Goal: Task Accomplishment & Management: Manage account settings

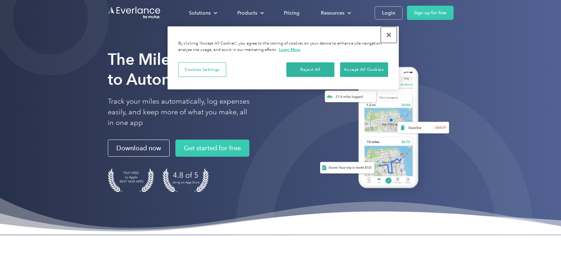
drag, startPoint x: 388, startPoint y: 27, endPoint x: 391, endPoint y: 33, distance: 6.5
click at [388, 27] on button "Close" at bounding box center [389, 35] width 16 height 16
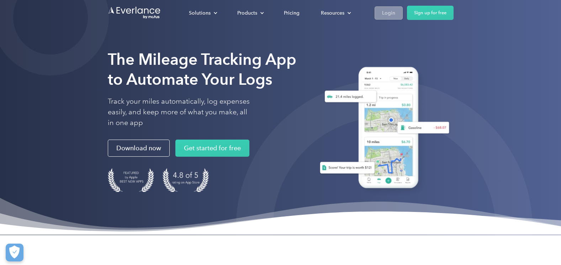
click at [395, 12] on link "Login" at bounding box center [389, 12] width 28 height 13
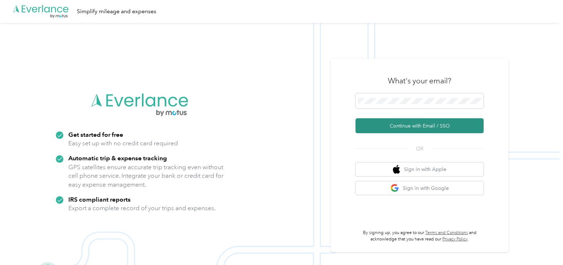
click at [411, 121] on button "Continue with Email / SSO" at bounding box center [420, 125] width 128 height 15
click at [398, 122] on button "Continue with Email / SSO" at bounding box center [420, 125] width 128 height 15
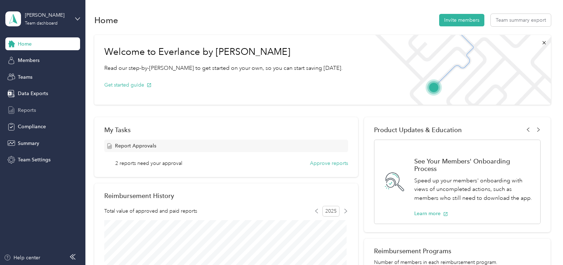
click at [21, 112] on span "Reports" at bounding box center [27, 109] width 18 height 7
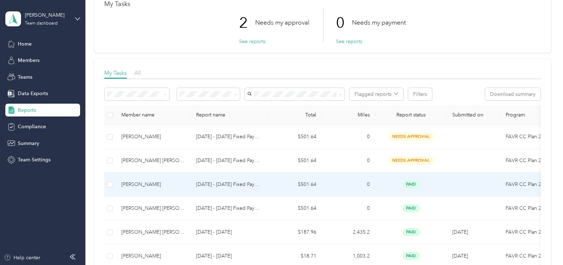
scroll to position [27, 0]
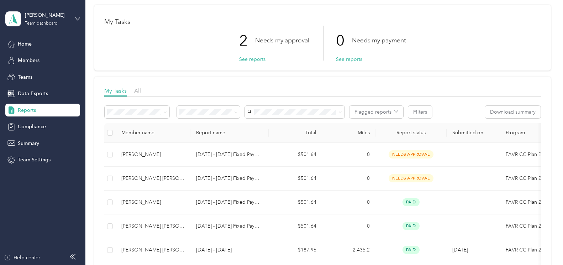
click at [71, 19] on div "[PERSON_NAME] Team dashboard" at bounding box center [42, 18] width 75 height 25
click at [67, 72] on div "Personal dashboard" at bounding box center [80, 74] width 140 height 12
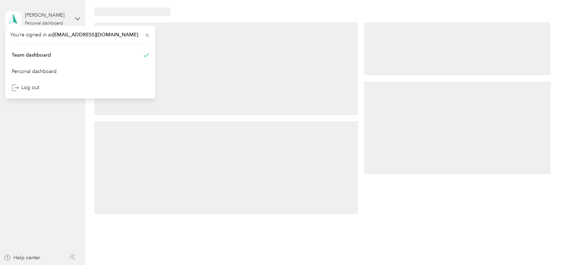
scroll to position [27, 0]
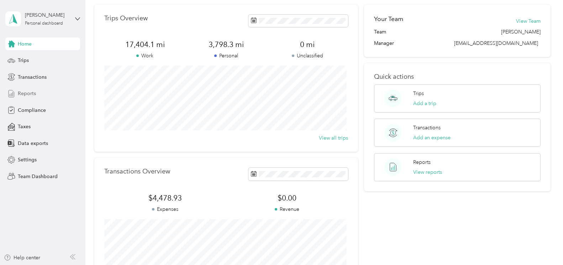
click at [27, 89] on div "Reports" at bounding box center [42, 93] width 75 height 13
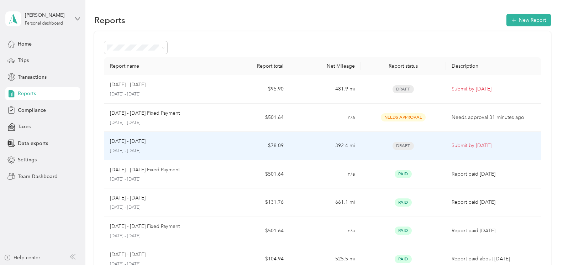
click at [333, 149] on td "392.4 mi" at bounding box center [324, 146] width 71 height 28
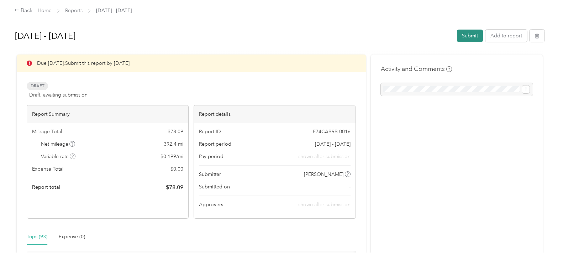
click at [469, 31] on button "Submit" at bounding box center [470, 36] width 26 height 12
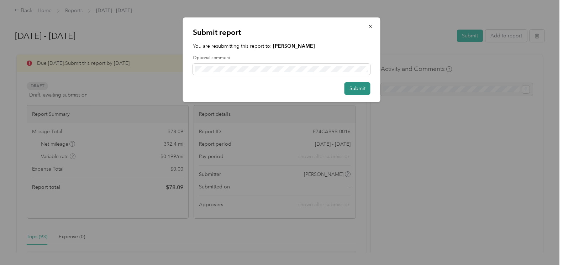
click at [352, 90] on button "Submit" at bounding box center [357, 88] width 26 height 12
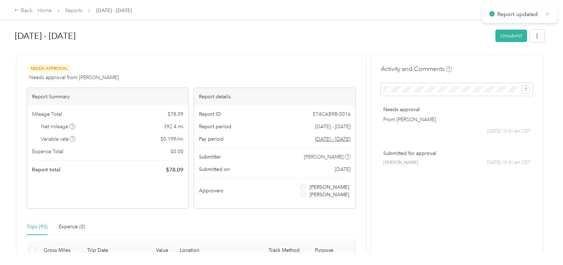
click at [548, 14] on icon at bounding box center [547, 14] width 5 height 6
click at [16, 13] on div "Back" at bounding box center [23, 10] width 19 height 9
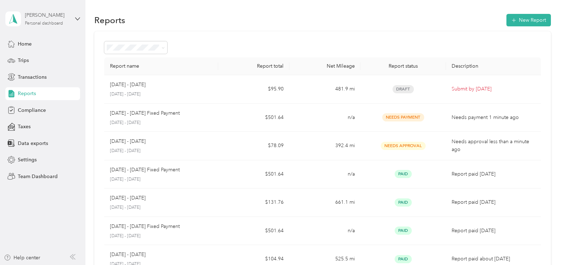
click at [69, 23] on div "[PERSON_NAME] Personal dashboard" at bounding box center [47, 18] width 44 height 14
click at [41, 62] on div "Team dashboard" at bounding box center [80, 58] width 140 height 12
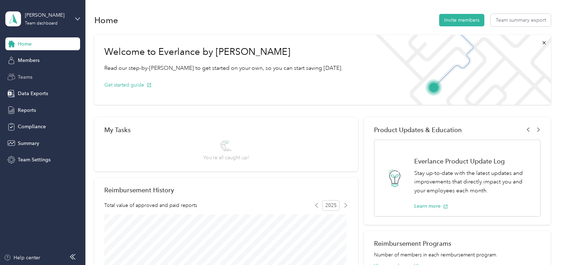
click at [36, 77] on div "Teams" at bounding box center [42, 76] width 75 height 13
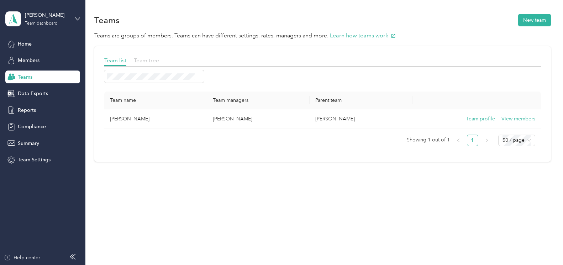
click at [148, 63] on span "Team tree" at bounding box center [146, 60] width 25 height 7
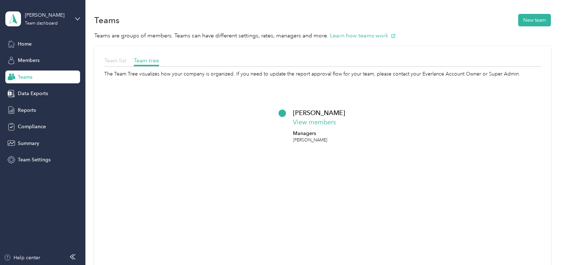
click at [116, 59] on span "Team list" at bounding box center [115, 60] width 22 height 7
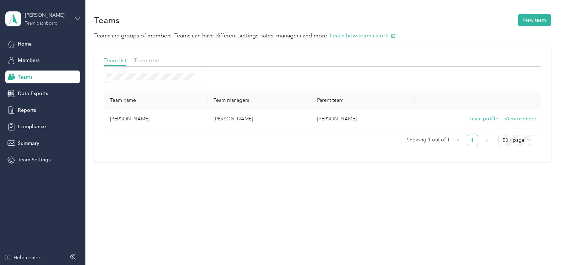
click at [60, 20] on div "[PERSON_NAME] Team dashboard" at bounding box center [47, 18] width 44 height 14
click at [48, 61] on div "Team dashboard" at bounding box center [31, 58] width 39 height 7
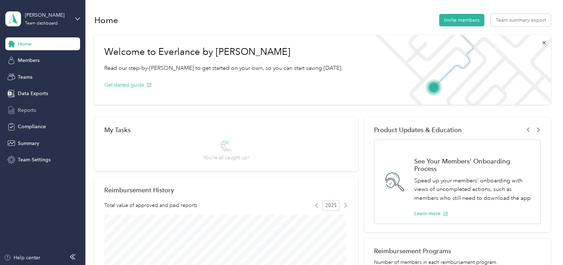
click at [28, 106] on div "Reports" at bounding box center [42, 110] width 75 height 13
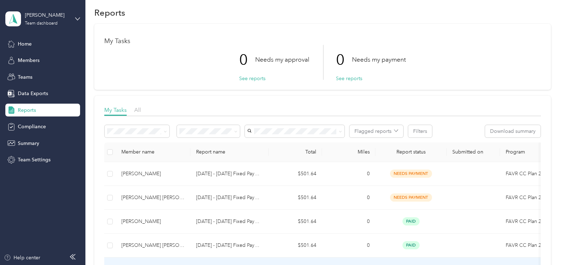
scroll to position [7, 0]
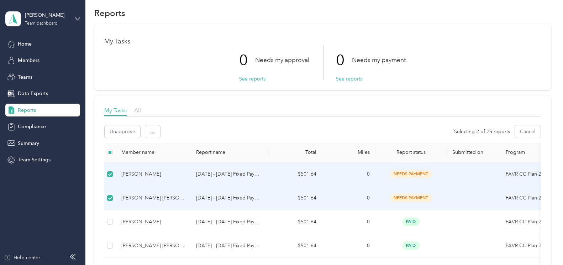
click at [402, 173] on span "needs payment" at bounding box center [411, 174] width 42 height 8
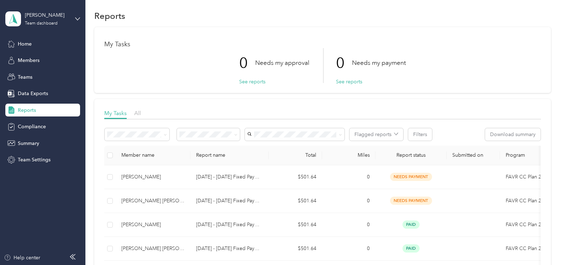
scroll to position [0, 0]
